Goal: Use online tool/utility: Utilize a website feature to perform a specific function

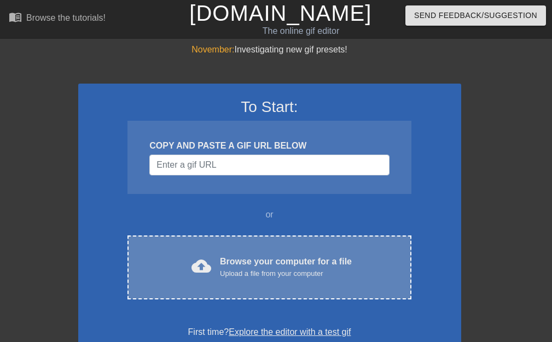
click at [329, 276] on div "Upload a file from your computer" at bounding box center [286, 273] width 132 height 11
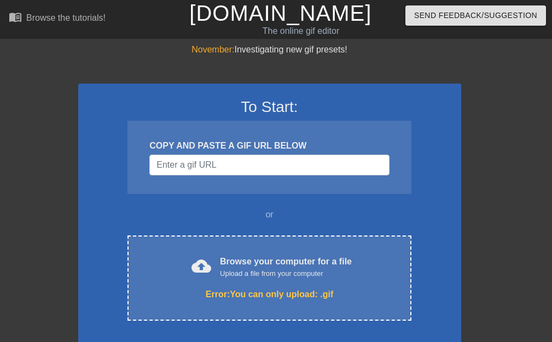
scroll to position [155, 0]
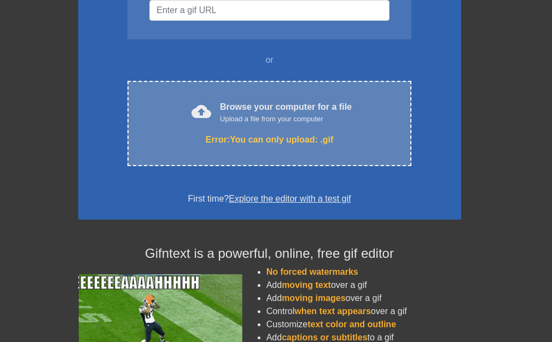
click at [265, 114] on div "Upload a file from your computer" at bounding box center [286, 119] width 132 height 11
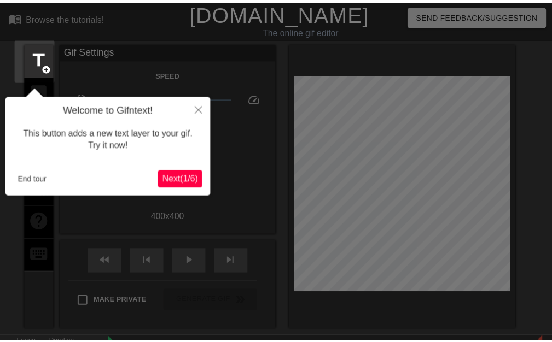
scroll to position [27, 0]
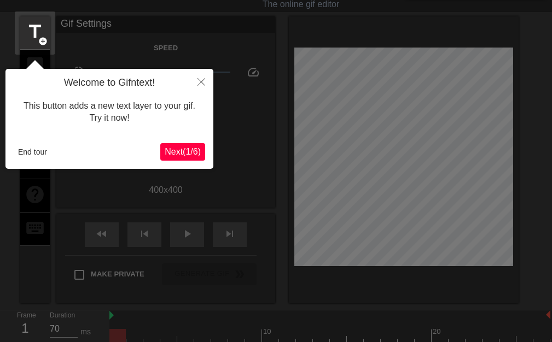
click at [184, 159] on button "Next ( 1 / 6 )" at bounding box center [182, 151] width 45 height 17
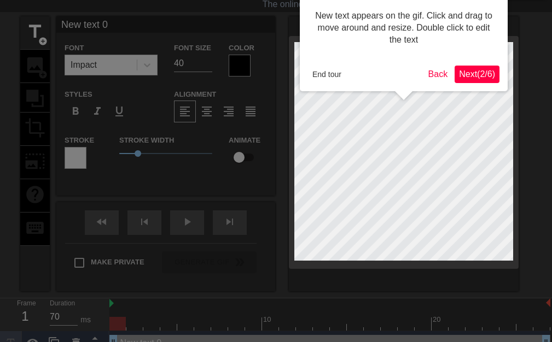
scroll to position [0, 0]
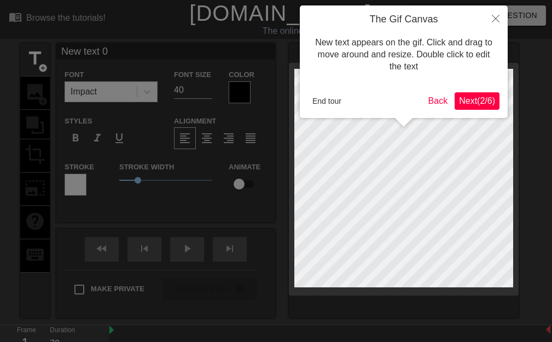
click at [462, 106] on span "Next ( 2 / 6 )" at bounding box center [477, 100] width 36 height 9
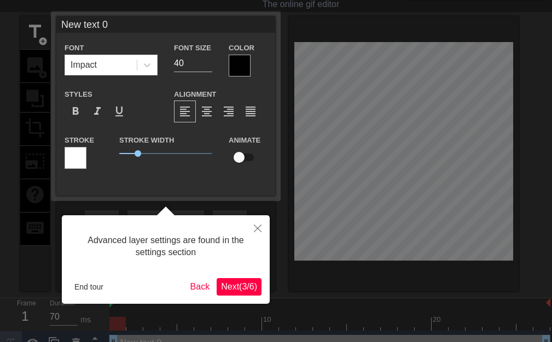
click at [242, 276] on div "Advanced layer settings are found in the settings section End tour Back Next ( …" at bounding box center [166, 259] width 208 height 89
click at [244, 283] on span "Next ( 3 / 6 )" at bounding box center [239, 286] width 36 height 9
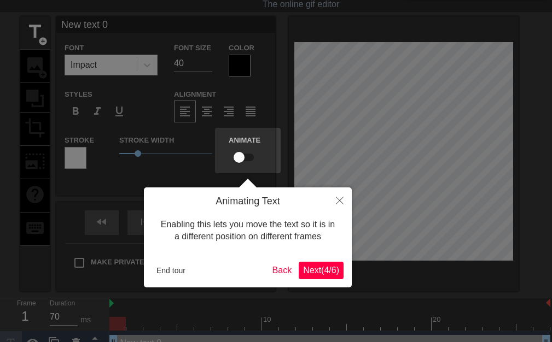
scroll to position [0, 0]
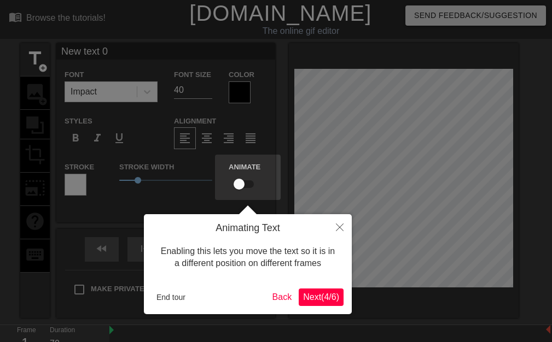
click at [329, 296] on span "Next ( 4 / 6 )" at bounding box center [321, 296] width 36 height 9
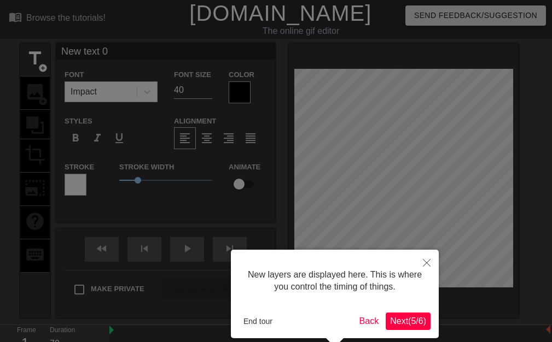
scroll to position [50, 0]
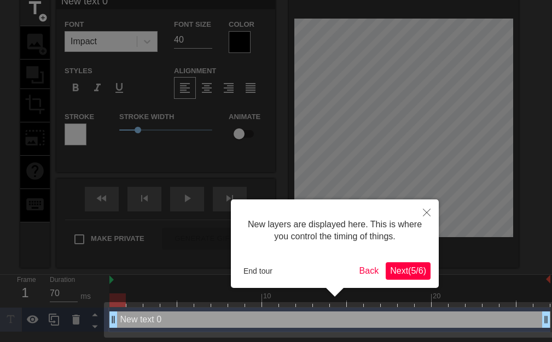
click at [405, 263] on button "Next ( 5 / 6 )" at bounding box center [407, 270] width 45 height 17
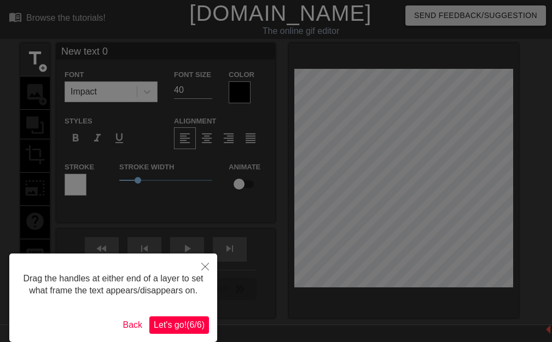
click at [181, 321] on span "Let's go! ( 6 / 6 )" at bounding box center [179, 324] width 51 height 9
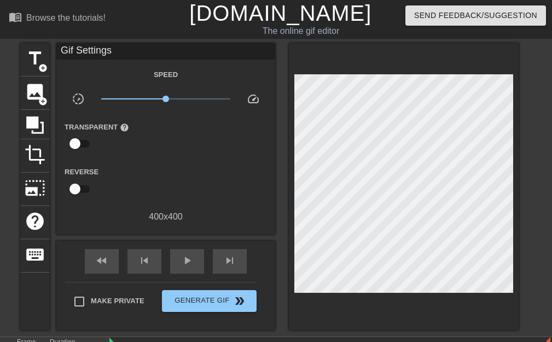
click at [6, 118] on div "title add_circle image add_circle crop photo_size_select_large help keyboard Gi…" at bounding box center [276, 186] width 552 height 287
click at [28, 115] on icon at bounding box center [35, 125] width 21 height 21
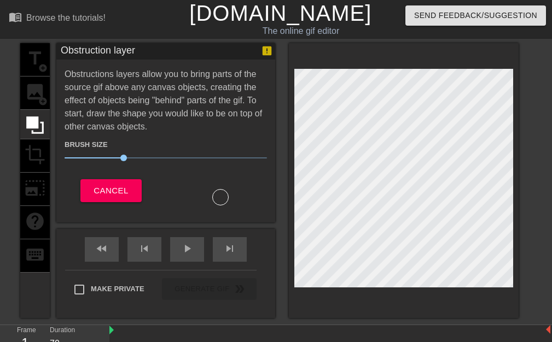
click at [36, 55] on div "title add_circle image add_circle crop photo_size_select_large help keyboard" at bounding box center [35, 180] width 30 height 275
click at [125, 181] on button "Cancel" at bounding box center [110, 190] width 61 height 23
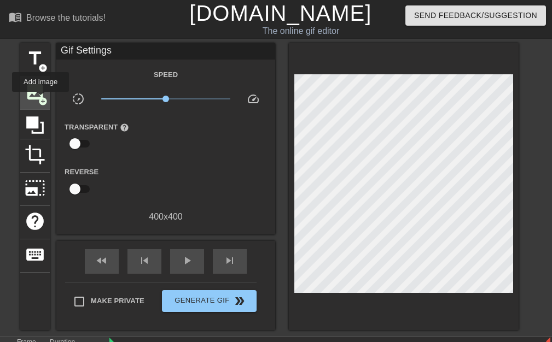
click at [40, 99] on span "add_circle" at bounding box center [42, 101] width 9 height 9
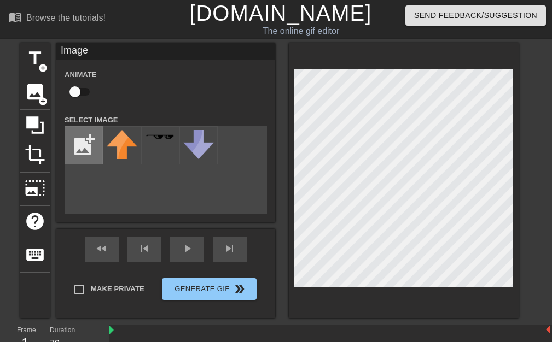
click at [79, 137] on input "file" at bounding box center [83, 145] width 37 height 37
click at [73, 156] on input "file" at bounding box center [83, 145] width 37 height 37
type input "C:\fakepath\images - 2025-10-09T212944.076.jpg"
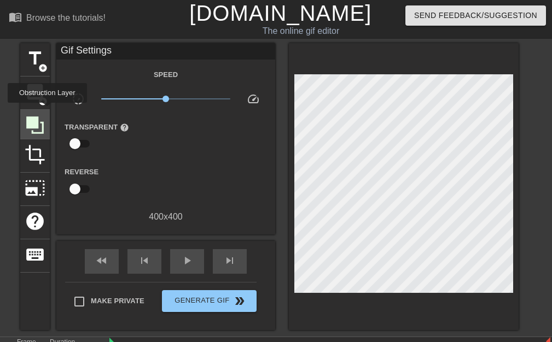
click at [47, 110] on div at bounding box center [35, 125] width 30 height 30
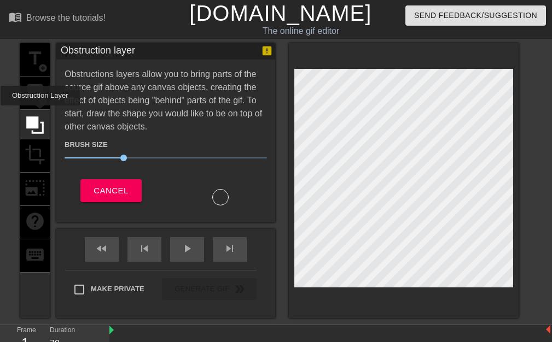
click at [38, 96] on div "title add_circle image add_circle crop photo_size_select_large help keyboard" at bounding box center [35, 180] width 30 height 275
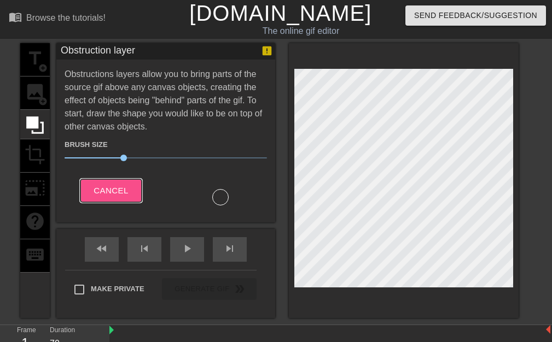
click at [95, 195] on span "Cancel" at bounding box center [110, 191] width 34 height 14
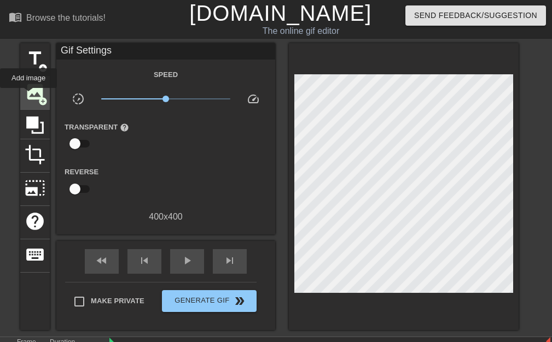
click at [28, 96] on span "image" at bounding box center [35, 91] width 21 height 21
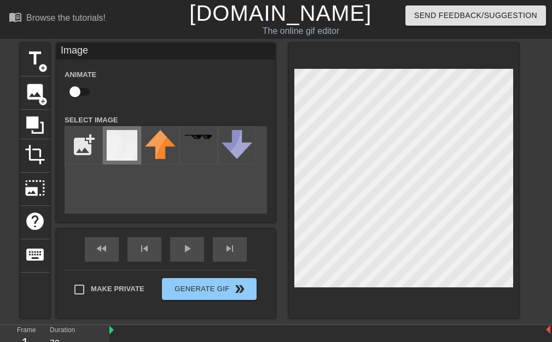
click at [116, 154] on img at bounding box center [122, 145] width 31 height 31
click at [517, 91] on div at bounding box center [404, 180] width 230 height 275
click at [290, 87] on div at bounding box center [404, 180] width 230 height 275
click at [515, 86] on div at bounding box center [404, 180] width 230 height 275
click at [33, 73] on div "title add_circle" at bounding box center [35, 59] width 30 height 33
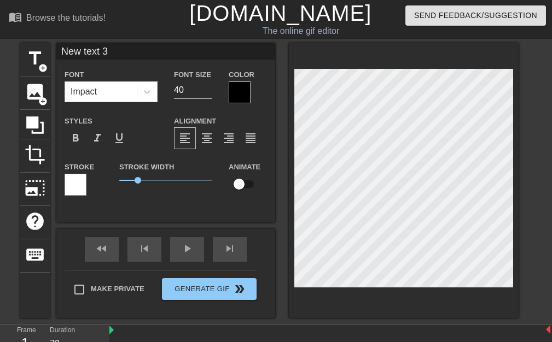
scroll to position [2, 2]
type input "v"
type textarea "v"
type input "vr"
type textarea "vr"
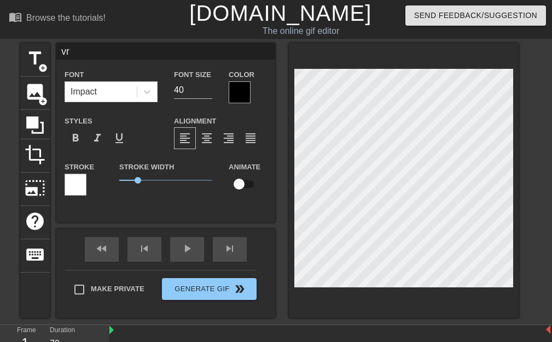
type input "vro"
type textarea "vro"
type input "vro"
type textarea "vro"
type input "vro s"
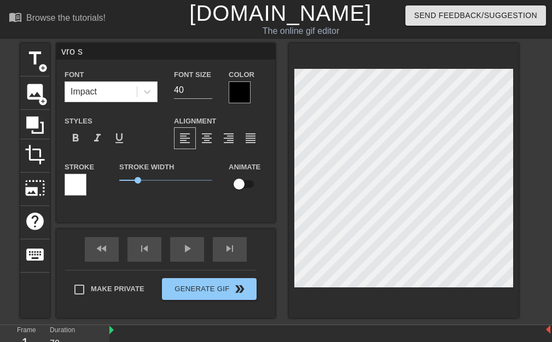
type textarea "vro s"
type input "vro sh"
type textarea "vro sh"
type input "vro shu"
type textarea "vro shu"
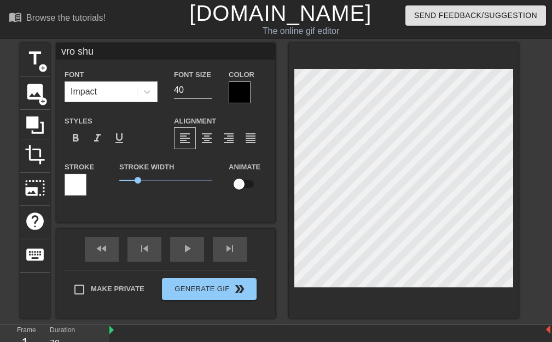
type input "vro shur"
type textarea "vro shur"
type input "vro shur"
type textarea "vro shur"
type input "vro shur u"
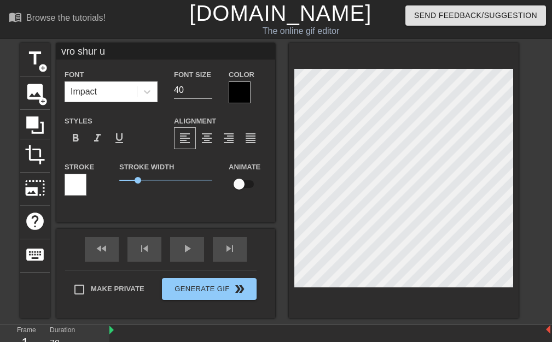
type textarea "vro shur u"
type input "vro shur u["
type textarea "vro shur u["
type input "vro shur u"
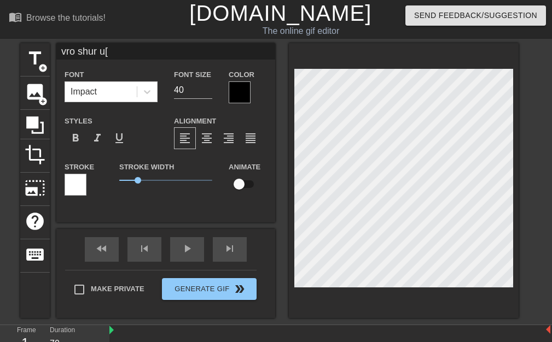
type textarea "vro shur u"
type input "vro shur up"
type textarea "vro shur up"
type input "vro shur up"
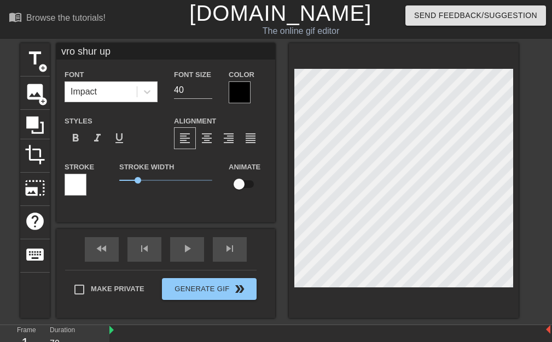
type textarea "vro shur up"
type input "vro shur up o"
type textarea "vro shur up o"
type input "vro shur up om"
type textarea "vro shur up om"
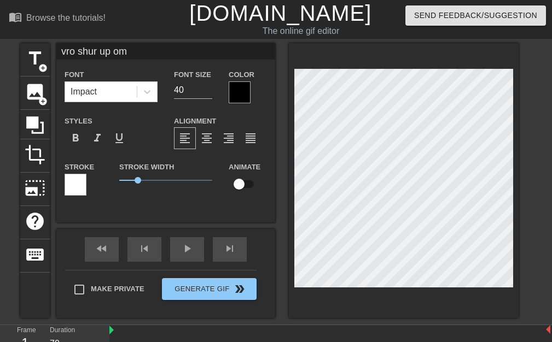
type input "vro shur up omg"
type textarea "vro shur up omg"
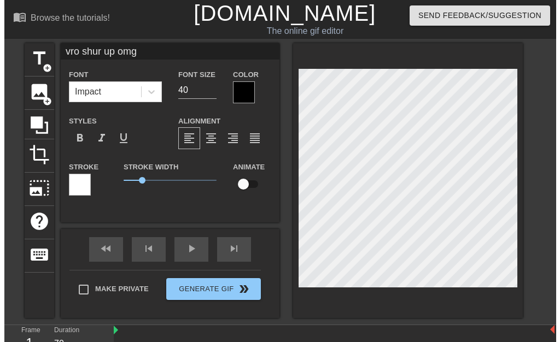
scroll to position [2, 4]
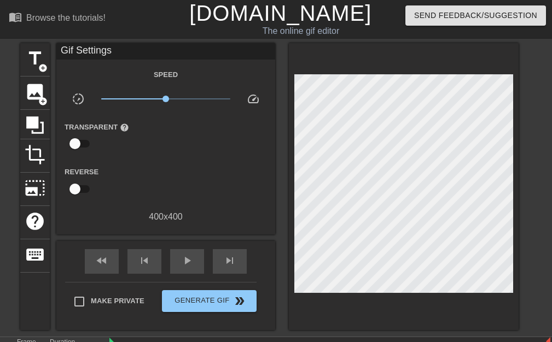
click at [281, 254] on div "title add_circle image add_circle crop photo_size_select_large help keyboard Gi…" at bounding box center [269, 186] width 498 height 287
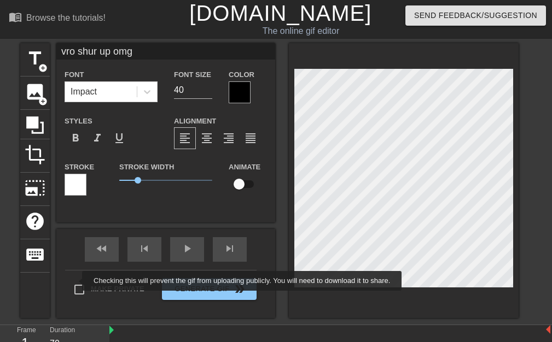
click at [77, 286] on div "Make Private Generate Gif double_arrow" at bounding box center [160, 291] width 191 height 43
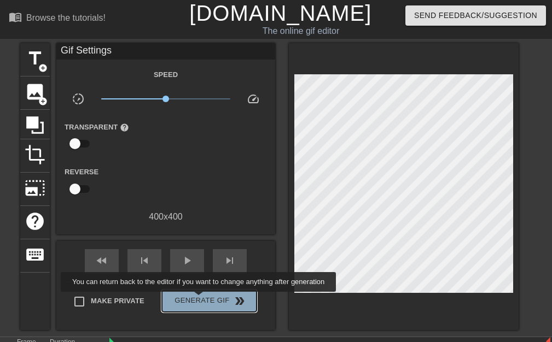
click at [200, 300] on span "Generate Gif double_arrow" at bounding box center [209, 301] width 86 height 13
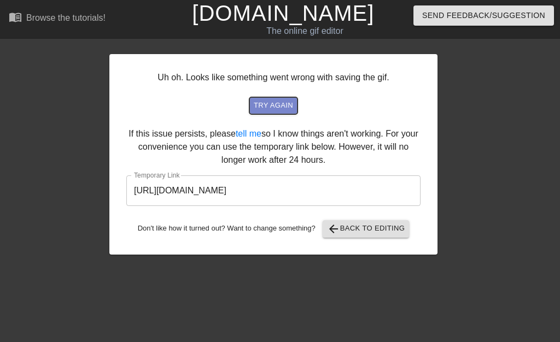
click at [266, 108] on span "try again" at bounding box center [273, 105] width 39 height 13
